Goal: Check status: Check status

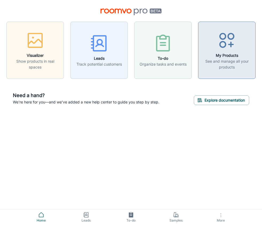
click at [213, 53] on h6 "My Products" at bounding box center [226, 56] width 50 height 6
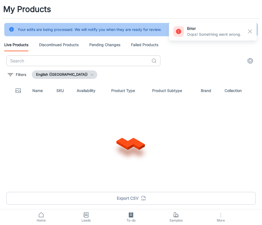
click at [115, 65] on input "text" at bounding box center [77, 61] width 143 height 11
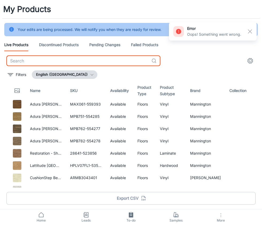
click at [148, 46] on link "Failed Products" at bounding box center [144, 44] width 27 height 13
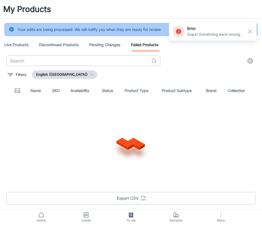
click at [112, 63] on input "text" at bounding box center [77, 61] width 143 height 11
paste input "AHFCR003031"
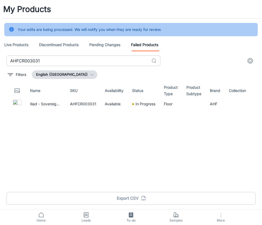
click at [40, 62] on input "AHFCR003031" at bounding box center [77, 61] width 143 height 11
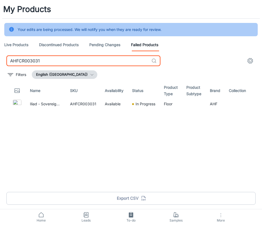
click at [40, 62] on input "AHFCR003031" at bounding box center [77, 61] width 143 height 11
paste input "14"
type input "AHFCR014031"
